Goal: Task Accomplishment & Management: Use online tool/utility

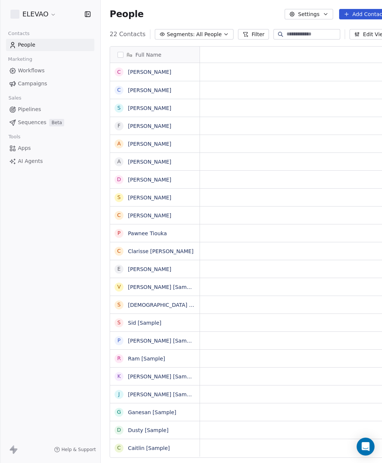
scroll to position [0, 0]
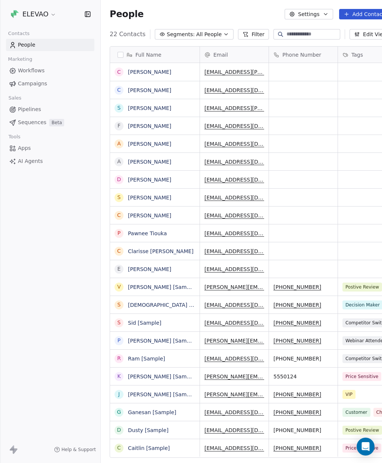
click at [21, 148] on span "Apps" at bounding box center [24, 148] width 13 height 8
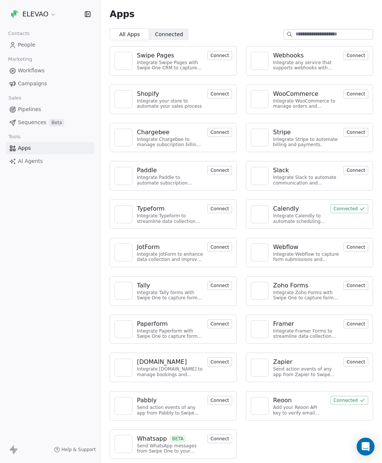
scroll to position [30, 0]
click at [166, 31] on span "Connected" at bounding box center [169, 35] width 28 height 8
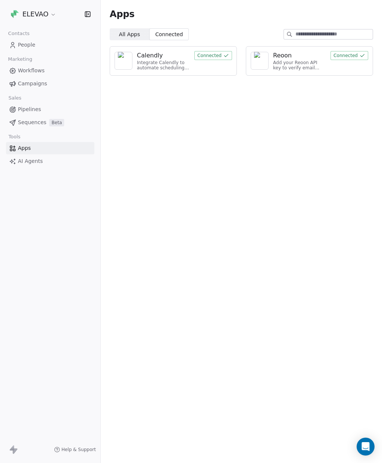
click at [126, 31] on span "All Apps" at bounding box center [129, 35] width 21 height 8
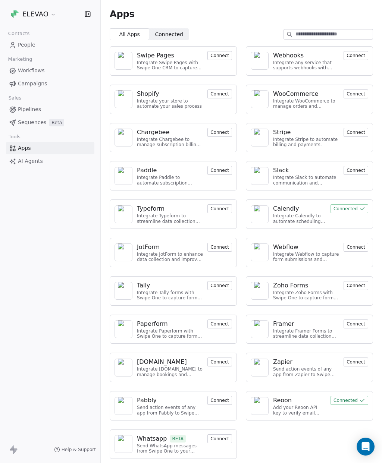
click at [23, 157] on span "AI Agents" at bounding box center [30, 161] width 25 height 8
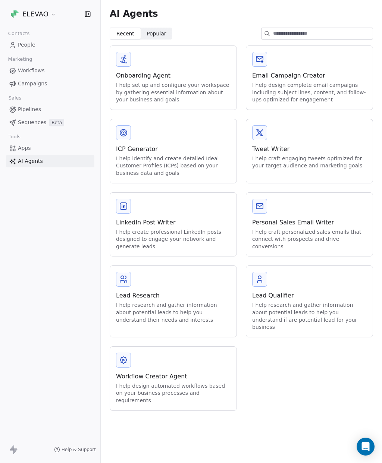
click at [34, 125] on span "Sequences" at bounding box center [32, 123] width 28 height 8
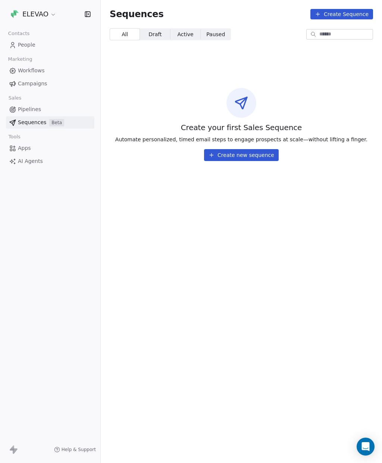
click at [29, 83] on span "Campaigns" at bounding box center [32, 84] width 29 height 8
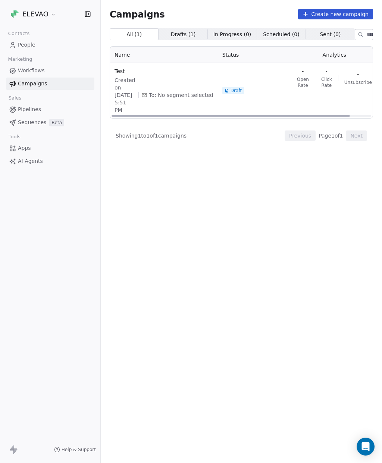
click at [122, 79] on span "Created on [DATE] 5:51 PM" at bounding box center [124, 94] width 21 height 37
click at [122, 70] on span "Test" at bounding box center [163, 71] width 99 height 7
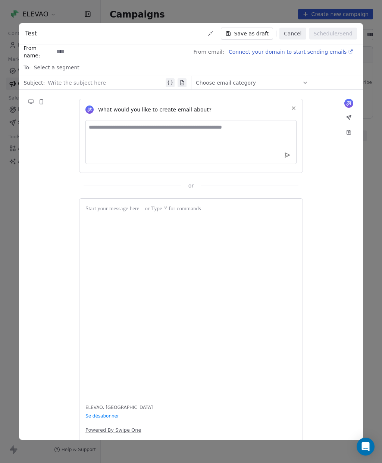
click at [14, 189] on div "Test Save as draft Cancel Schedule/Send From name: From email: Connect your dom…" at bounding box center [191, 231] width 382 height 463
click at [369, 113] on div "Test Save as draft Cancel Schedule/Send From name: From email: Connect your dom…" at bounding box center [191, 231] width 382 height 463
click at [295, 28] on button "Cancel" at bounding box center [292, 34] width 26 height 12
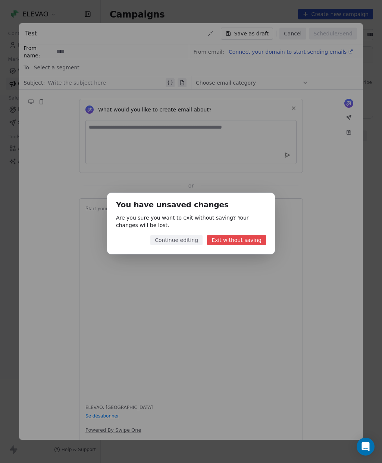
click at [247, 242] on button "Exit without saving" at bounding box center [236, 240] width 59 height 10
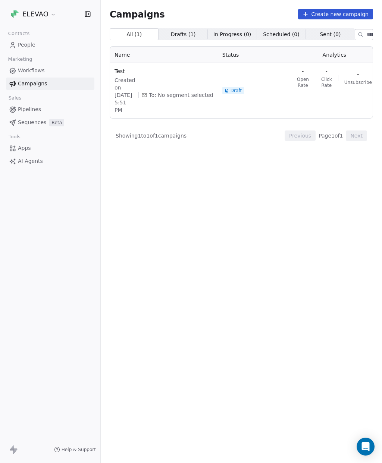
click at [29, 72] on span "Workflows" at bounding box center [31, 71] width 27 height 8
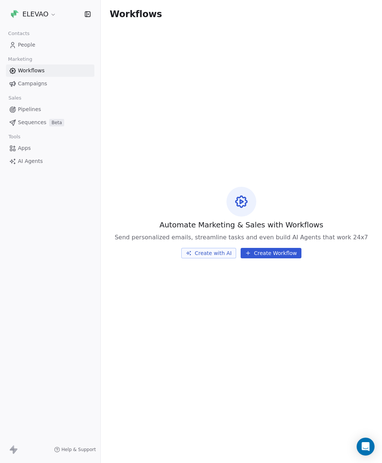
click at [285, 258] on button "Create Workflow" at bounding box center [271, 253] width 61 height 10
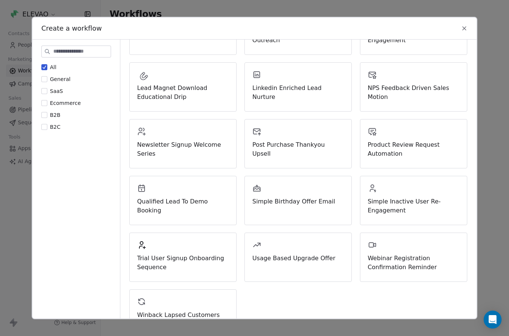
scroll to position [182, 0]
click at [382, 254] on span "Webinar Registration Confirmation Reminder" at bounding box center [414, 263] width 92 height 18
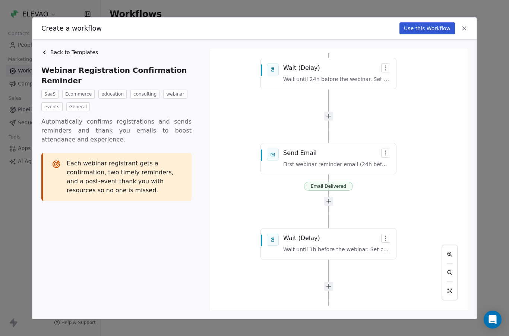
click at [382, 142] on div "Email Delivered Email Delivered Email Delivered Email Delivered Tag Added Trigg…" at bounding box center [339, 179] width 249 height 252
click at [382, 138] on div "Email Delivered Email Delivered Email Delivered Email Delivered Tag Added Trigg…" at bounding box center [339, 179] width 249 height 252
click at [339, 142] on div "Email Delivered Email Delivered Email Delivered Email Delivered Tag Added Trigg…" at bounding box center [339, 179] width 249 height 252
click at [307, 139] on div "Email Delivered Email Delivered Email Delivered Email Delivered Tag Added Trigg…" at bounding box center [339, 179] width 249 height 252
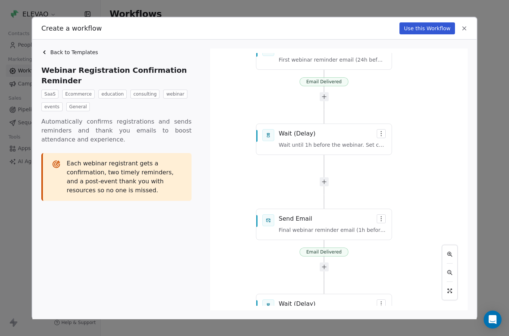
click at [382, 22] on button "Use this Workflow" at bounding box center [428, 28] width 56 height 12
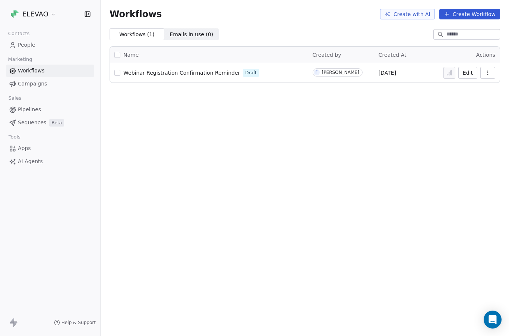
click at [33, 46] on span "People" at bounding box center [27, 45] width 18 height 8
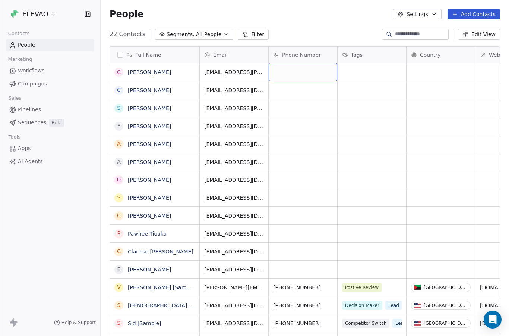
scroll to position [15, 0]
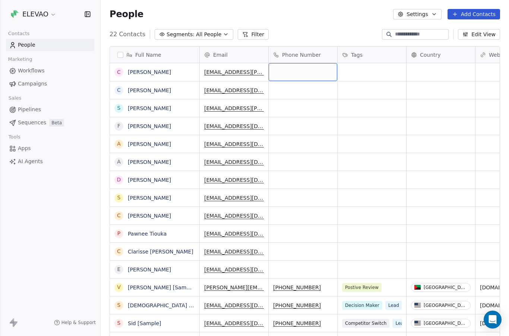
click at [301, 63] on div "grid" at bounding box center [303, 72] width 69 height 18
click at [333, 28] on div "22 Contacts Segments: All People Filter Edit View" at bounding box center [305, 34] width 409 height 12
